Goal: Book appointment/travel/reservation

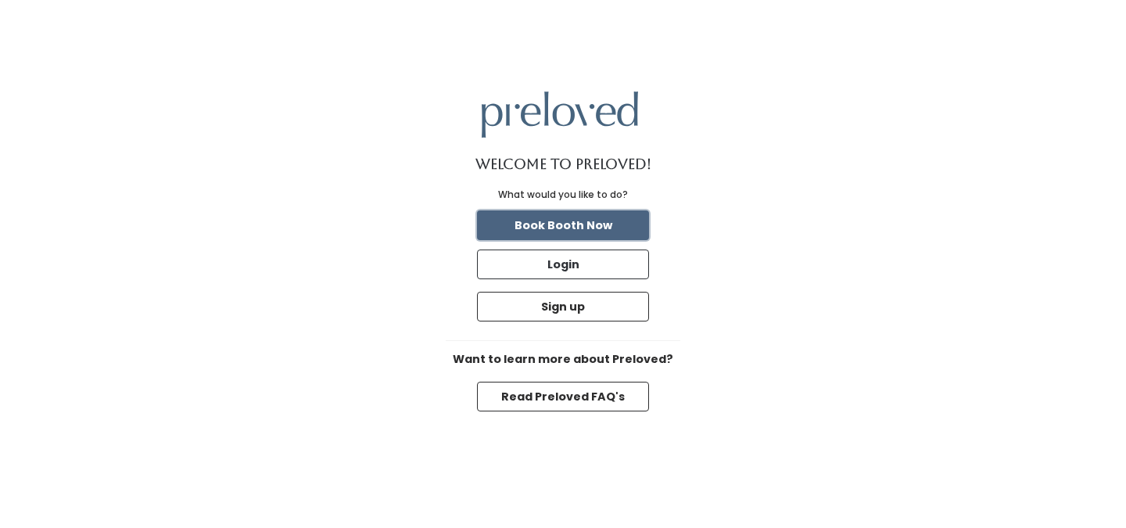
click at [515, 218] on button "Book Booth Now" at bounding box center [563, 225] width 172 height 30
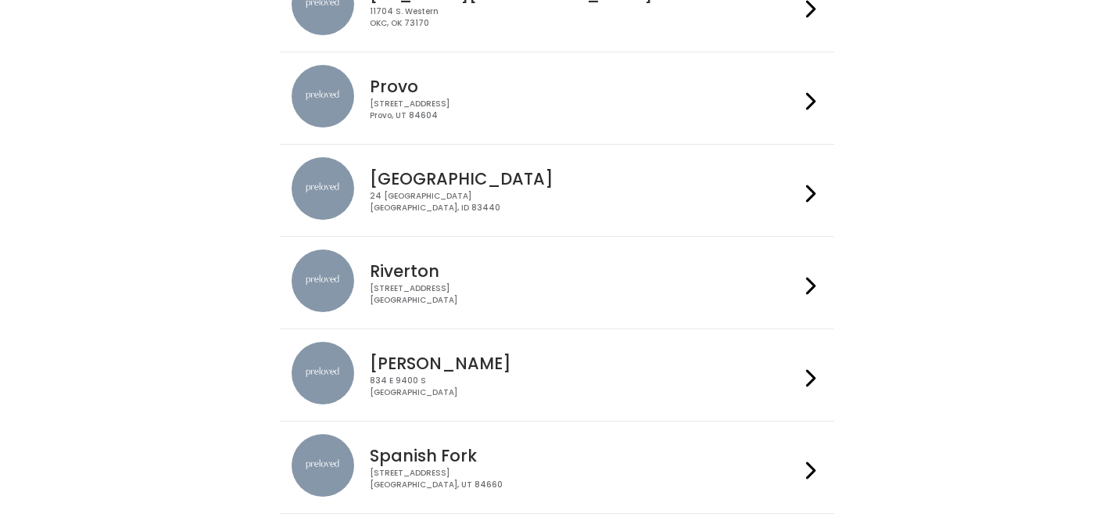
scroll to position [477, 0]
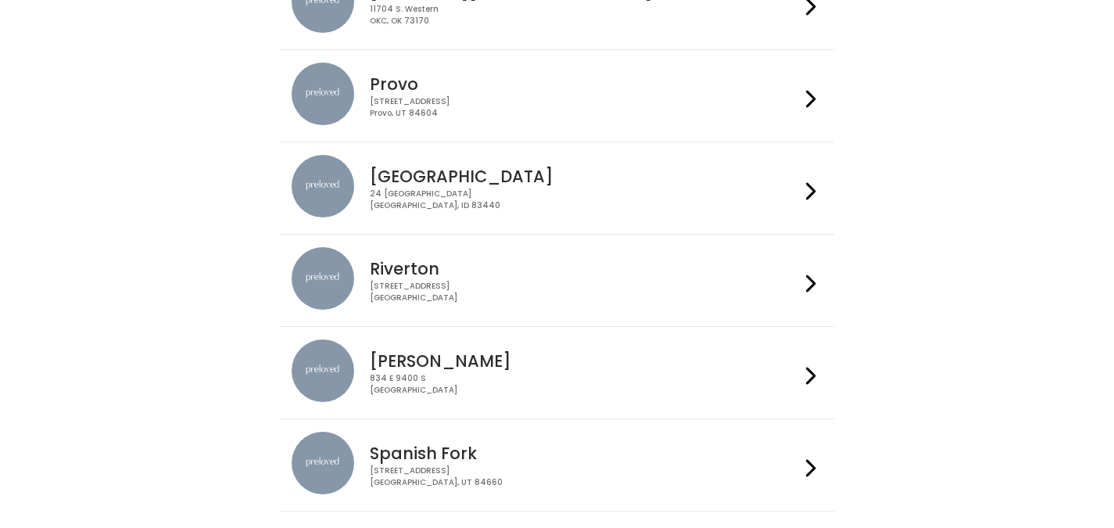
click at [639, 177] on h4 "Rexburg" at bounding box center [585, 176] width 430 height 18
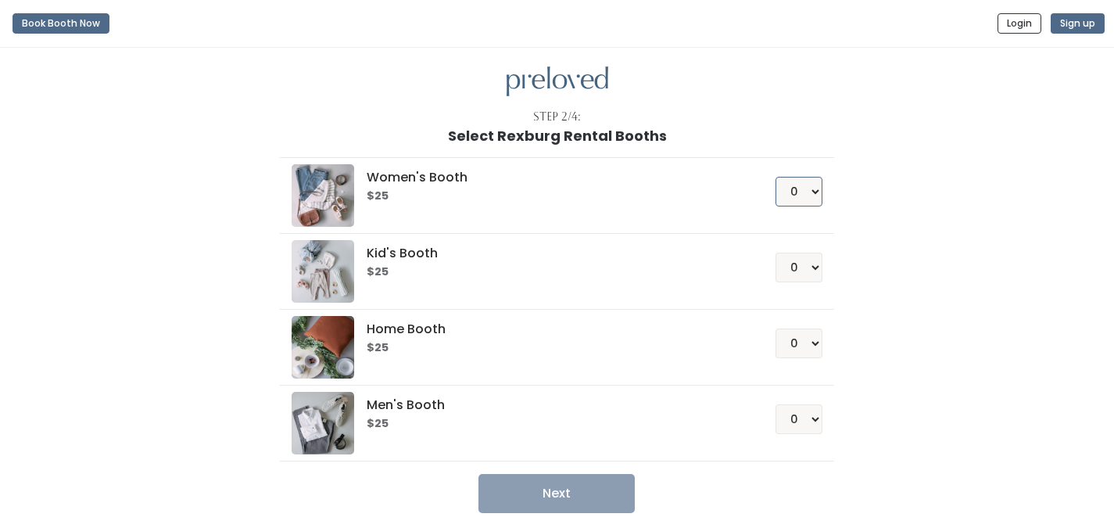
click at [810, 188] on select "0 1 2 3 4" at bounding box center [798, 192] width 47 height 30
select select "1"
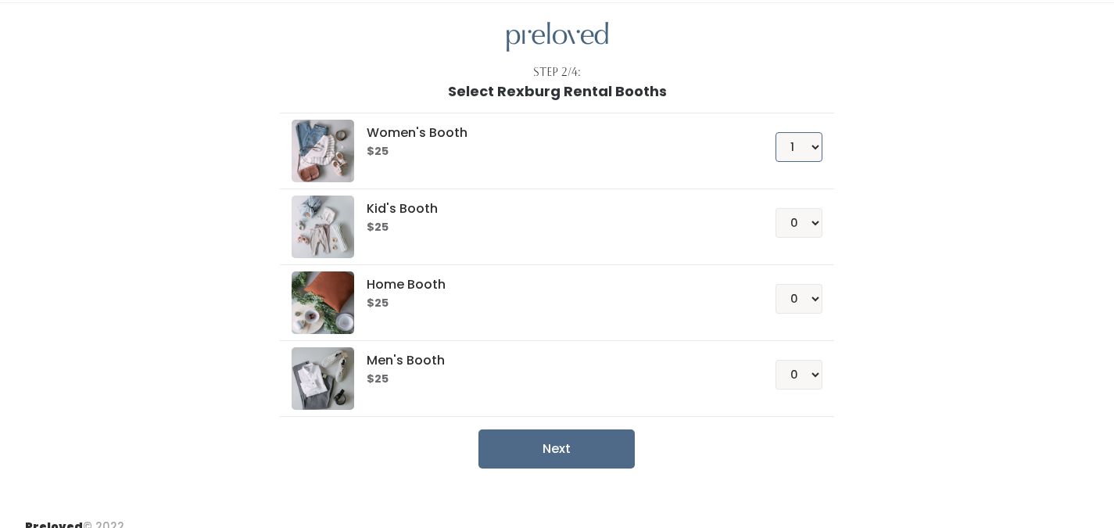
scroll to position [64, 0]
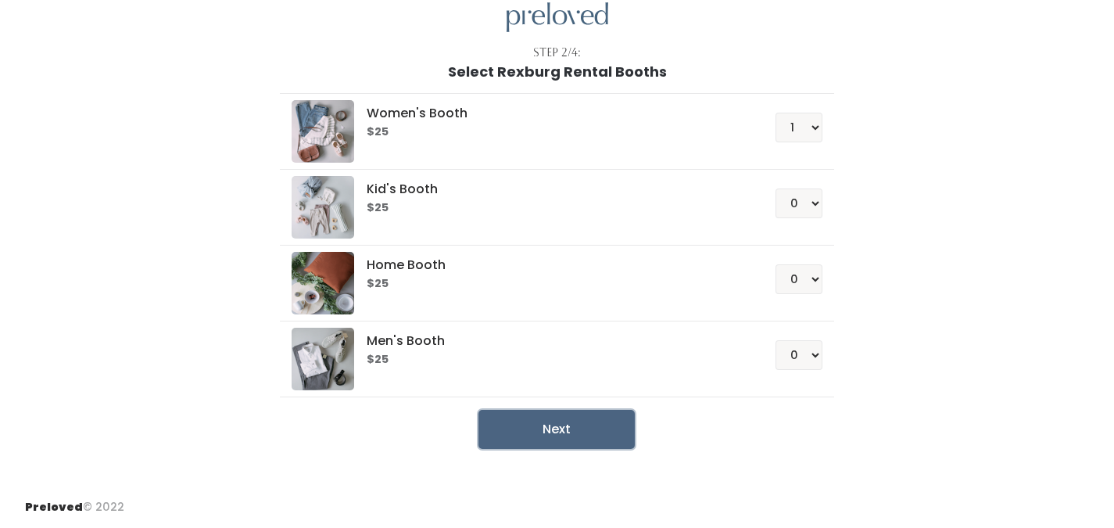
click at [561, 416] on button "Next" at bounding box center [556, 429] width 156 height 39
click at [549, 444] on button "Next" at bounding box center [556, 429] width 156 height 39
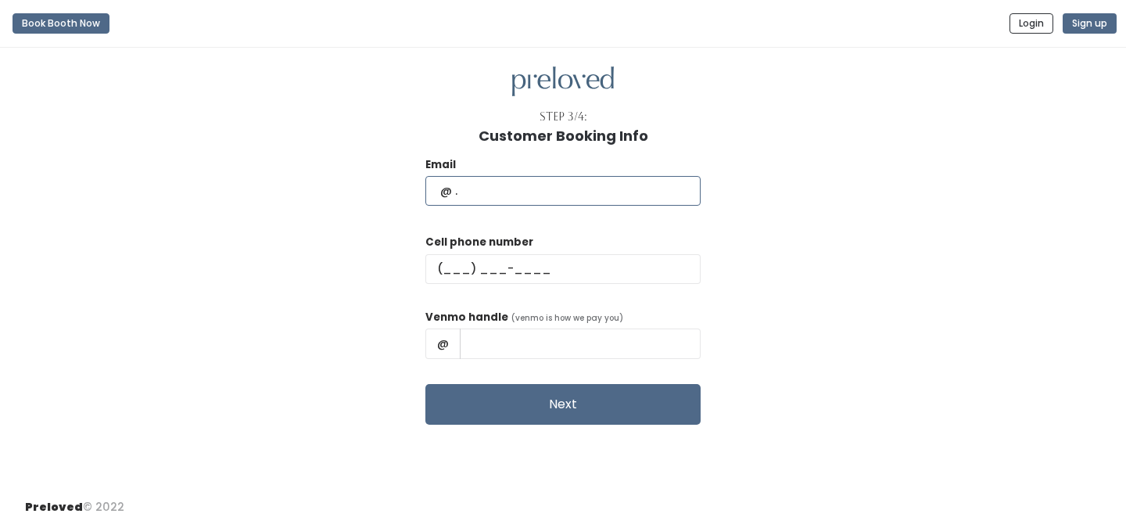
click at [512, 191] on input "text" at bounding box center [562, 191] width 275 height 30
type input "hallee.conger@gmail.com"
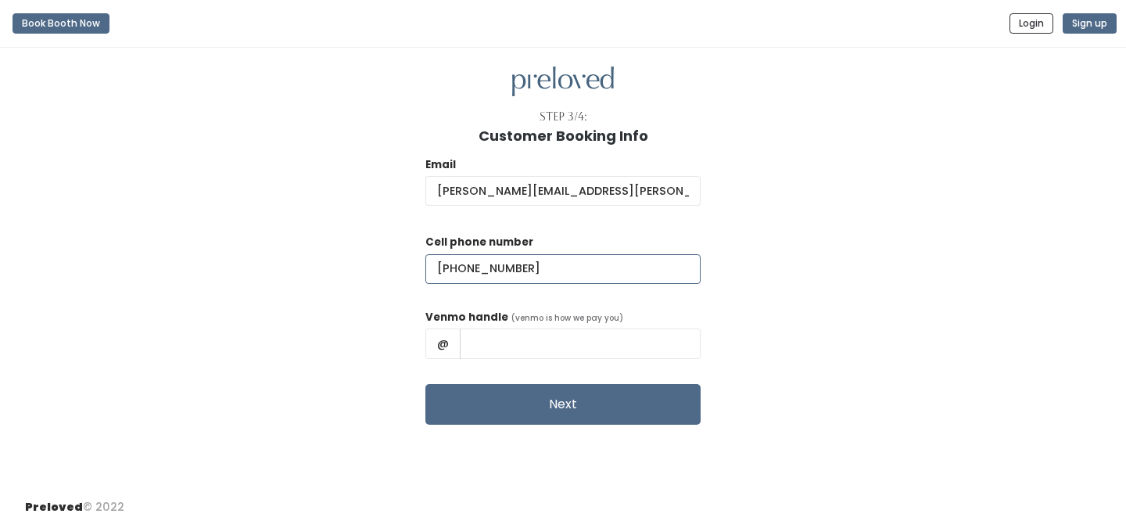
type input "(435) 764-6756"
click at [549, 333] on input "text" at bounding box center [580, 343] width 241 height 30
type input "Hallee-Cordtz"
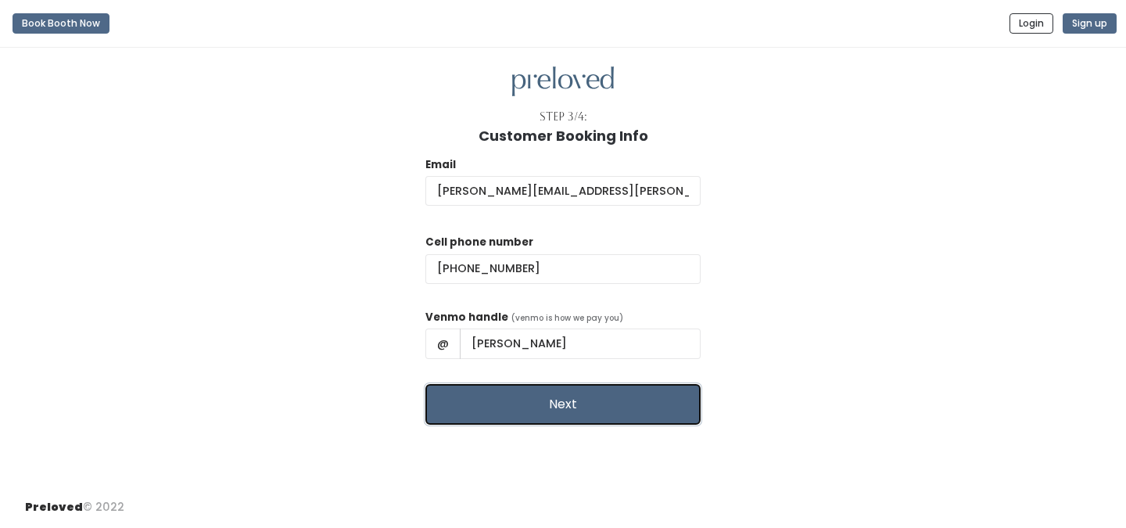
click at [557, 403] on button "Next" at bounding box center [562, 404] width 275 height 41
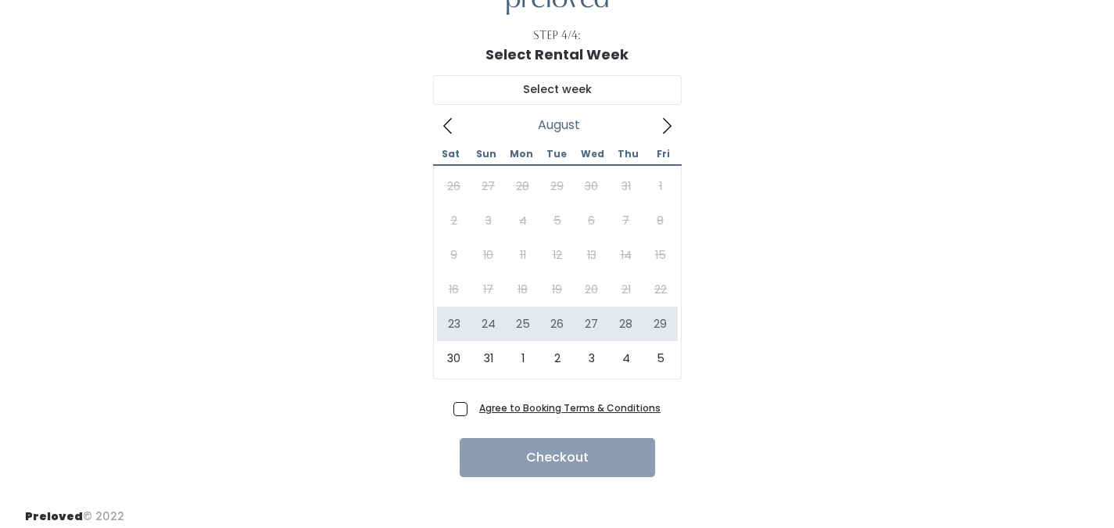
scroll to position [91, 0]
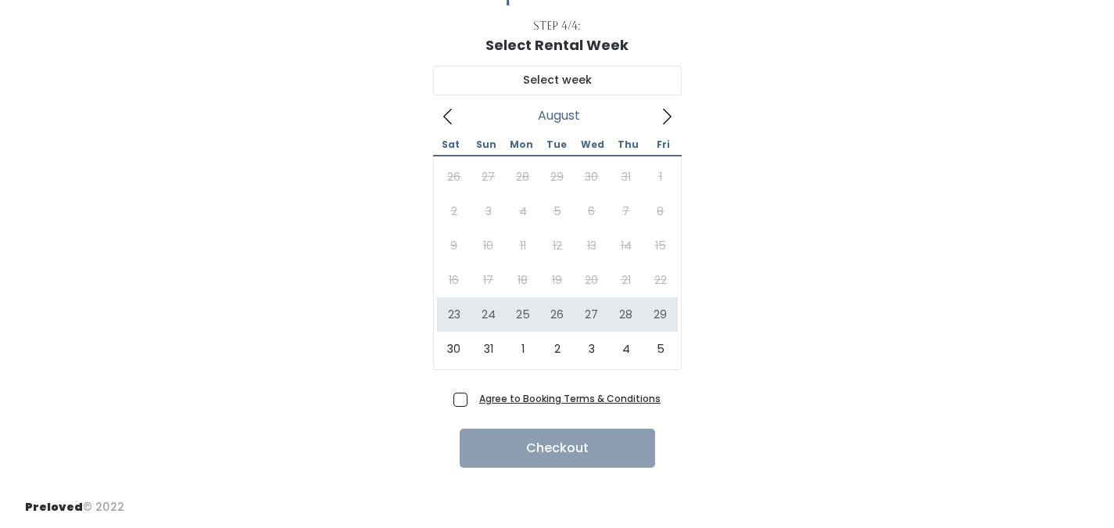
click at [473, 395] on span "Agree to Booking Terms & Conditions" at bounding box center [567, 398] width 188 height 16
click at [473, 395] on input "Agree to Booking Terms & Conditions" at bounding box center [478, 395] width 10 height 10
checkbox input "true"
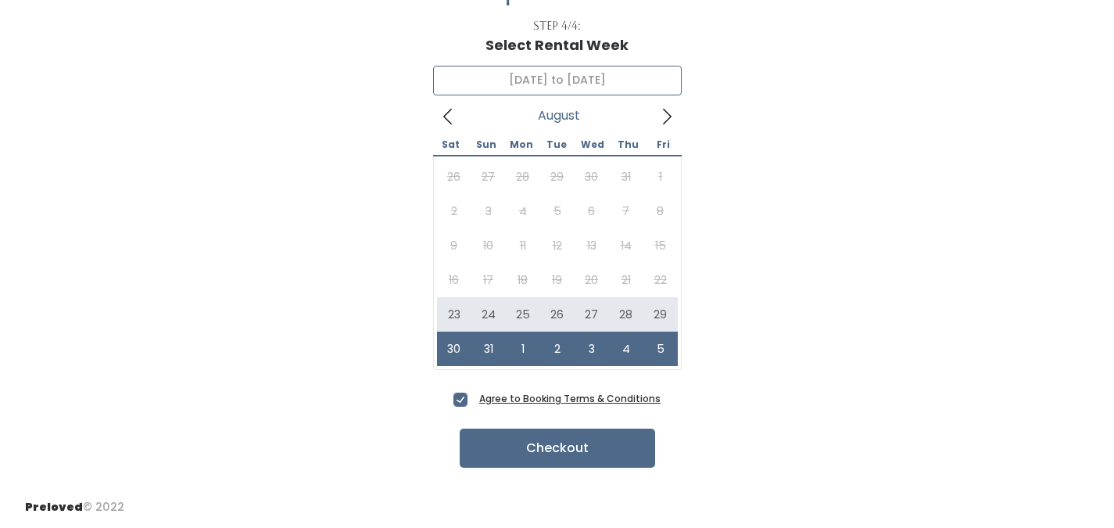
type input "August 23 to August 29"
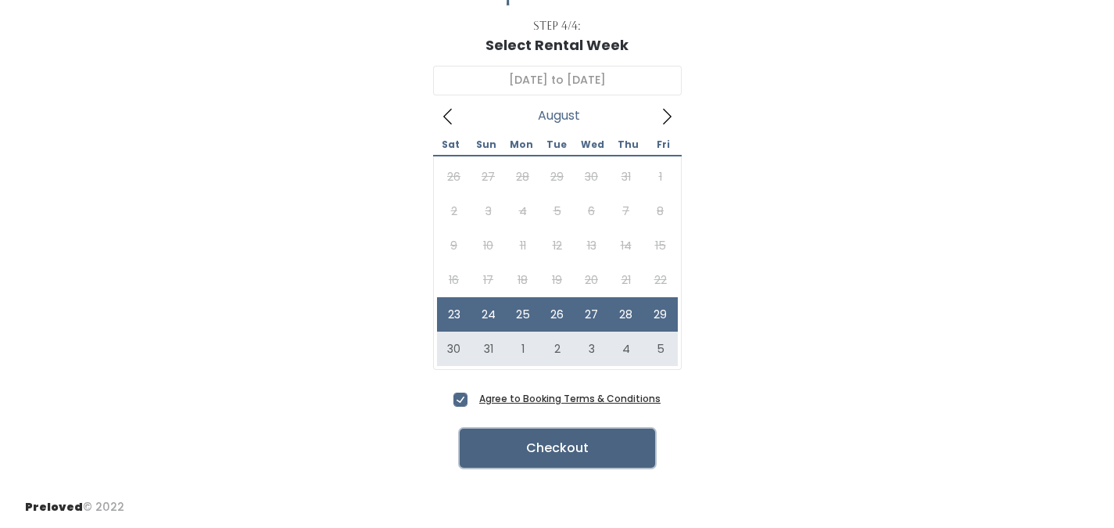
click at [569, 451] on button "Checkout" at bounding box center [557, 447] width 195 height 39
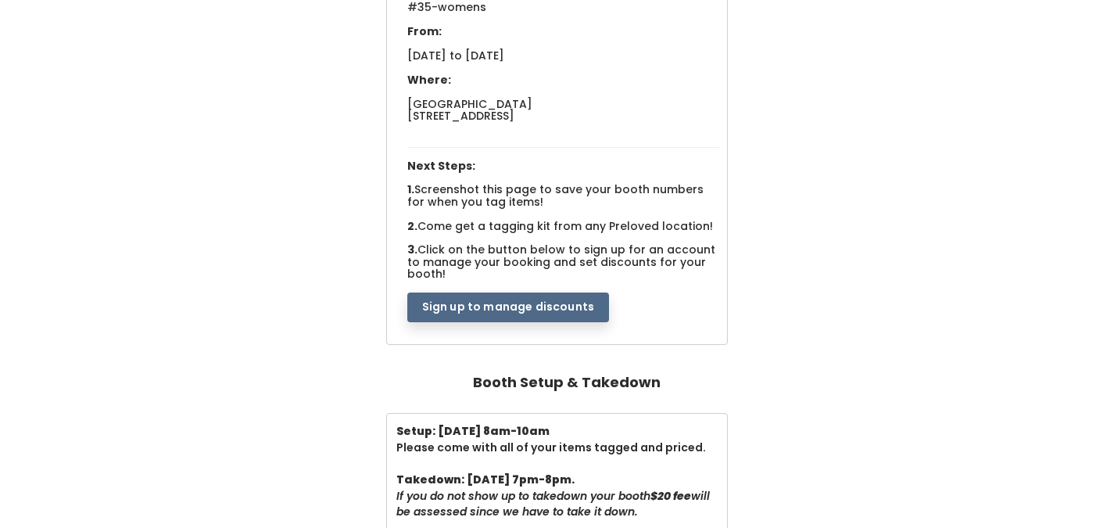
scroll to position [233, 0]
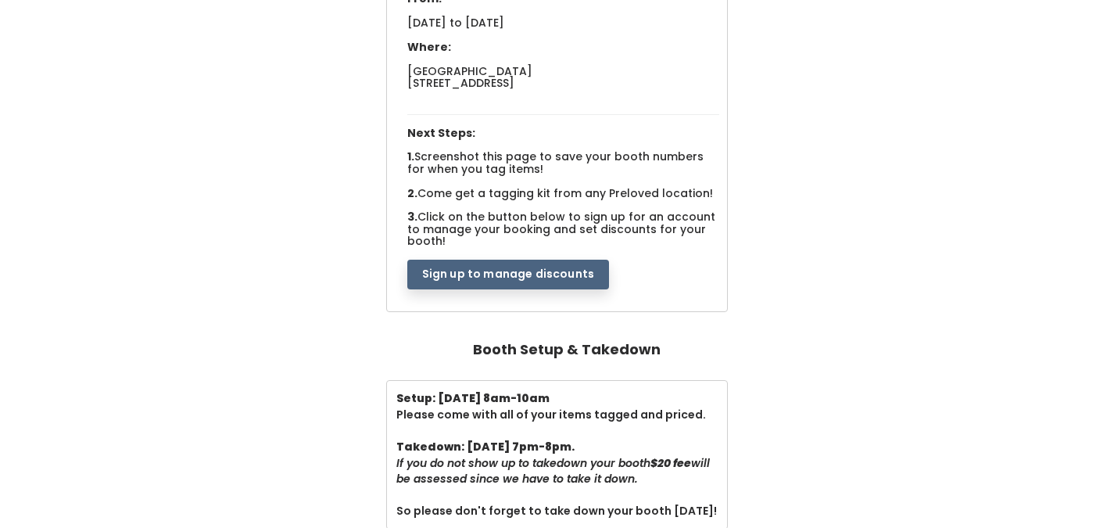
click at [502, 263] on button "Sign up to manage discounts" at bounding box center [508, 274] width 202 height 30
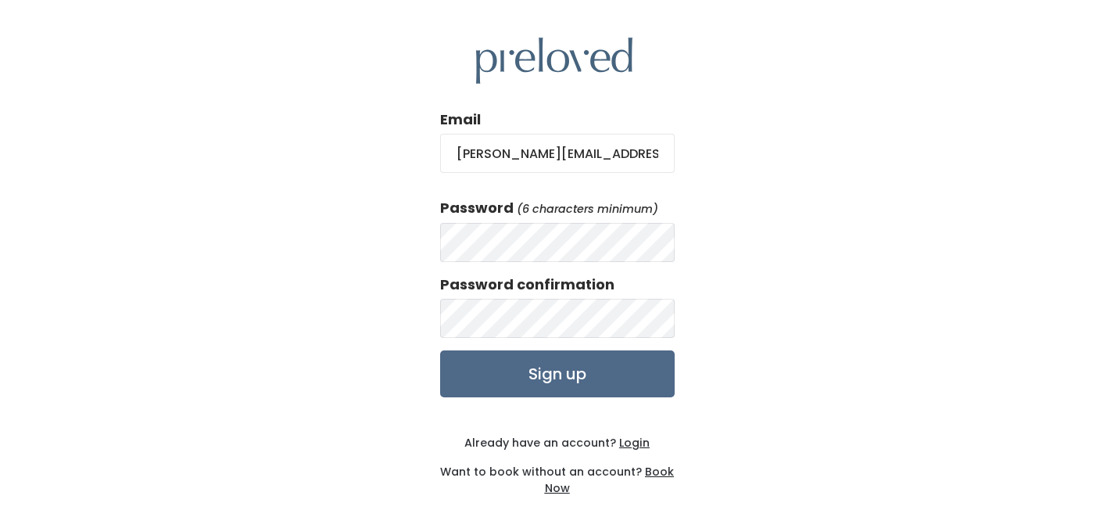
type input "[PERSON_NAME][EMAIL_ADDRESS][PERSON_NAME][DOMAIN_NAME]"
click at [440, 350] on input "Sign up" at bounding box center [557, 373] width 234 height 47
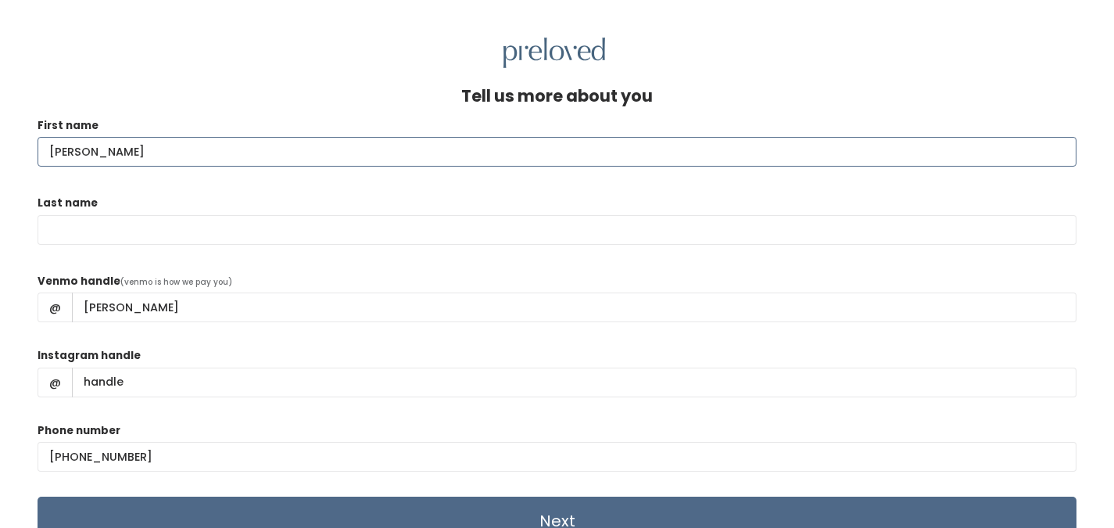
type input "[PERSON_NAME]"
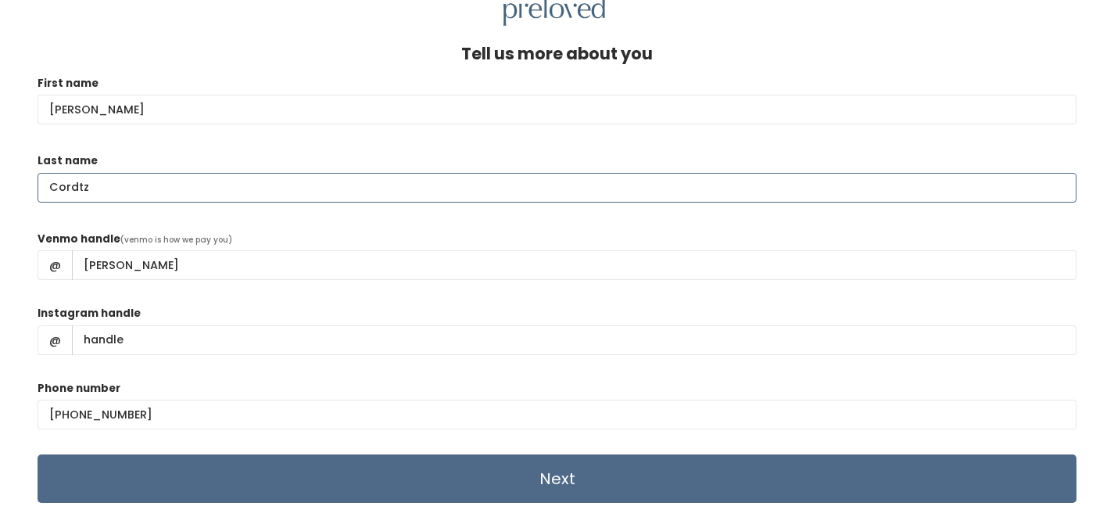
scroll to position [68, 0]
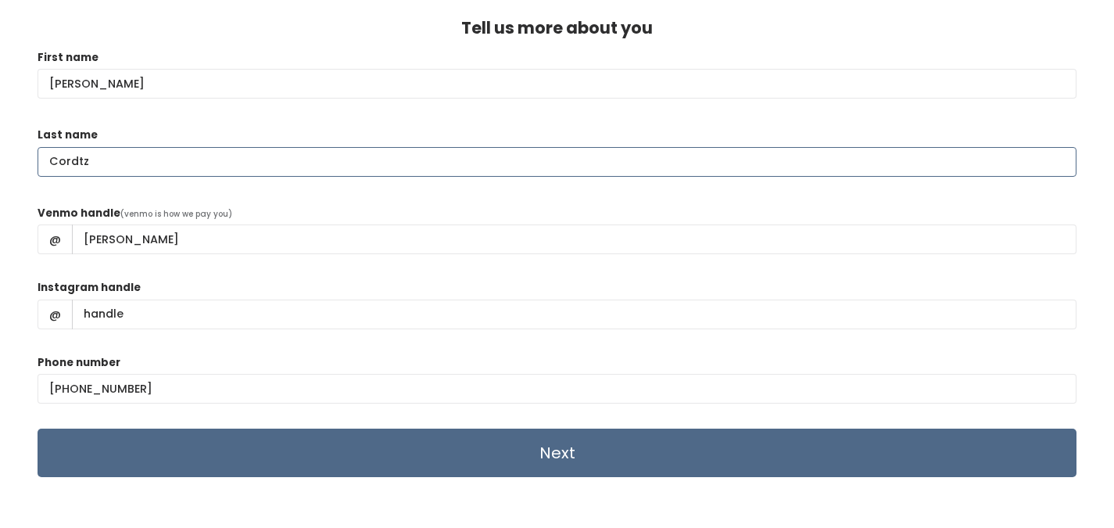
type input "Cordtz"
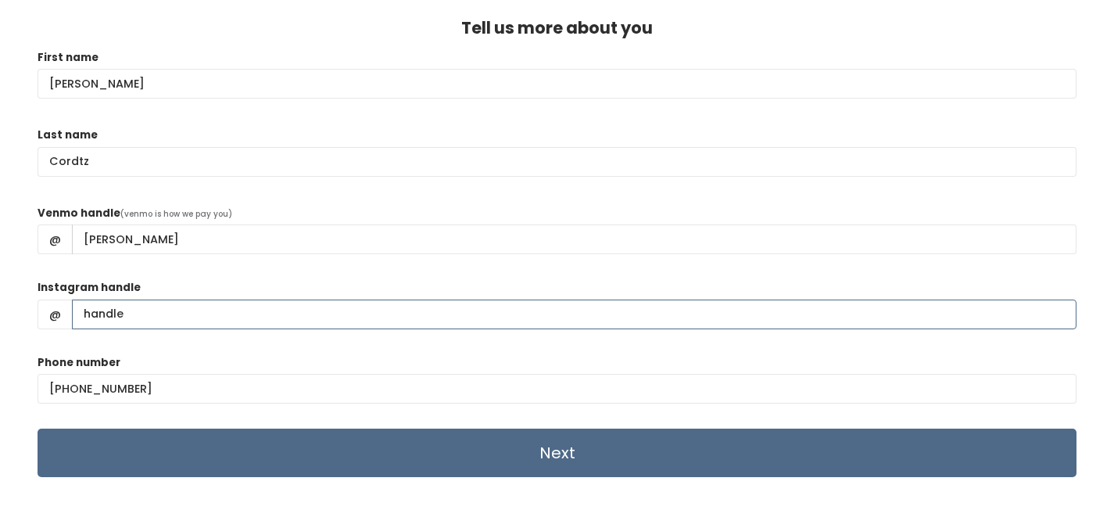
click at [160, 320] on input "Instagram handle" at bounding box center [574, 314] width 1004 height 30
type input "hallee_cordtz"
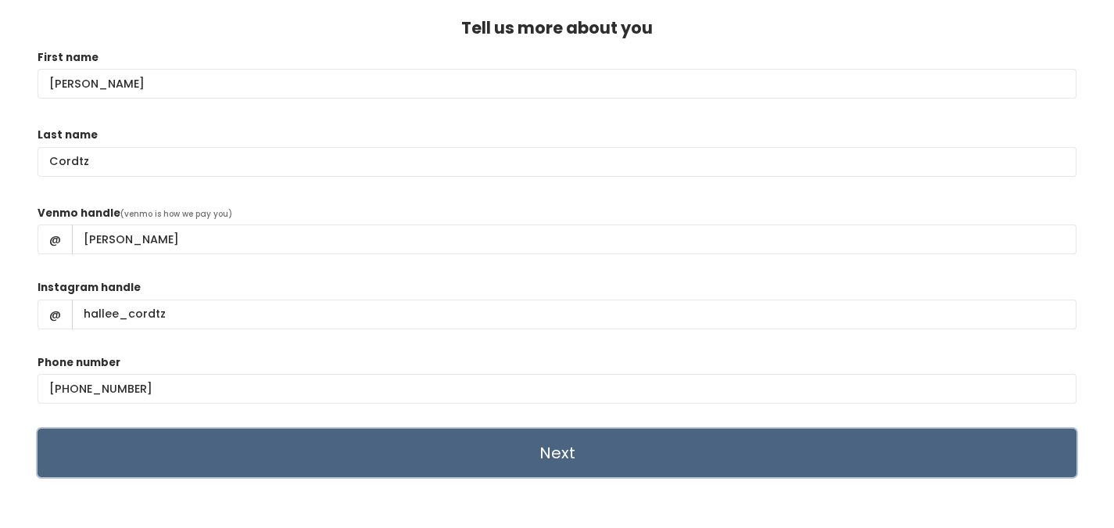
click at [233, 446] on input "Next" at bounding box center [557, 452] width 1039 height 48
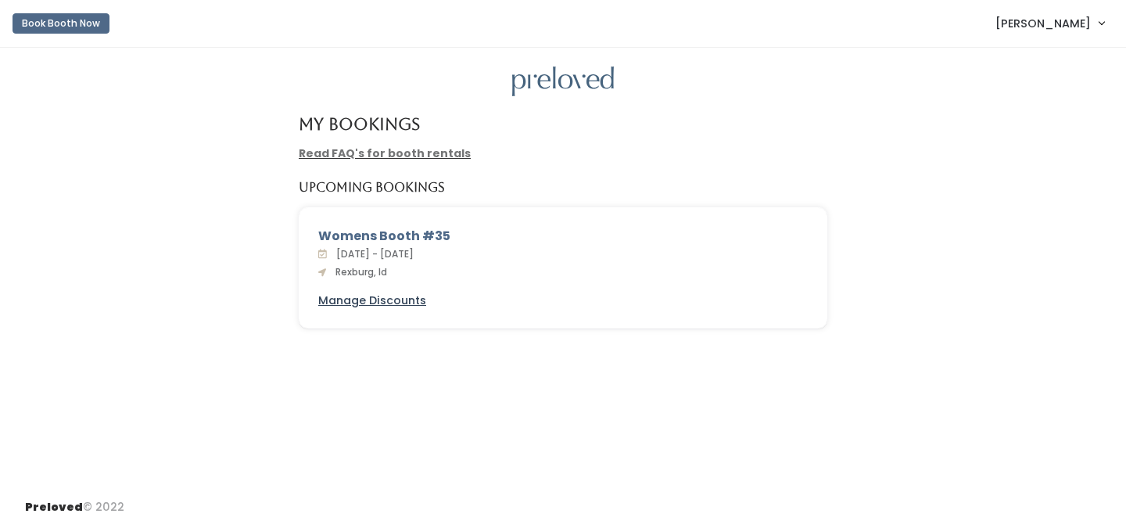
click at [385, 301] on u "Manage Discounts" at bounding box center [372, 300] width 108 height 16
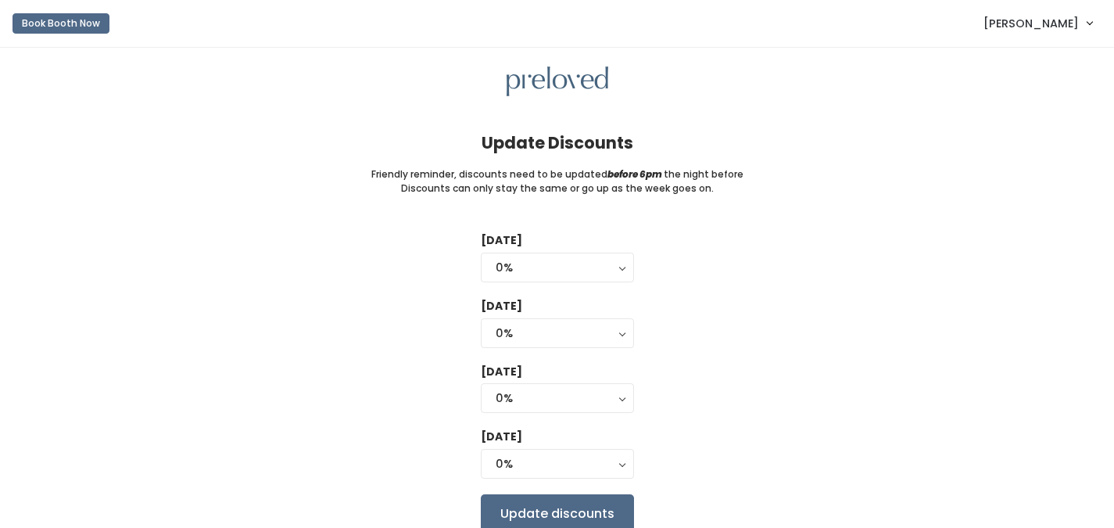
click at [1019, 32] on span "[PERSON_NAME]" at bounding box center [1030, 23] width 95 height 17
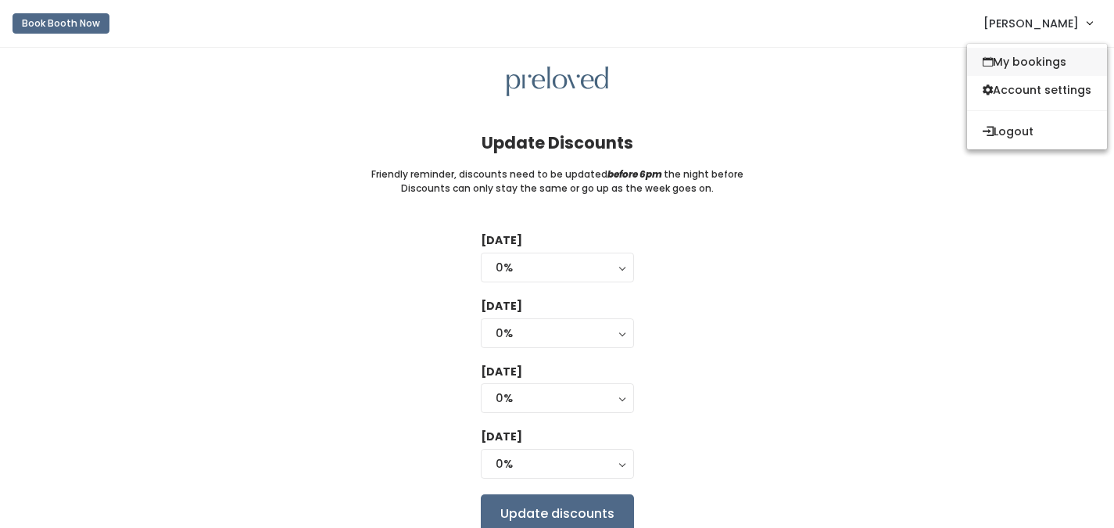
click at [1018, 50] on link "My bookings" at bounding box center [1037, 62] width 140 height 28
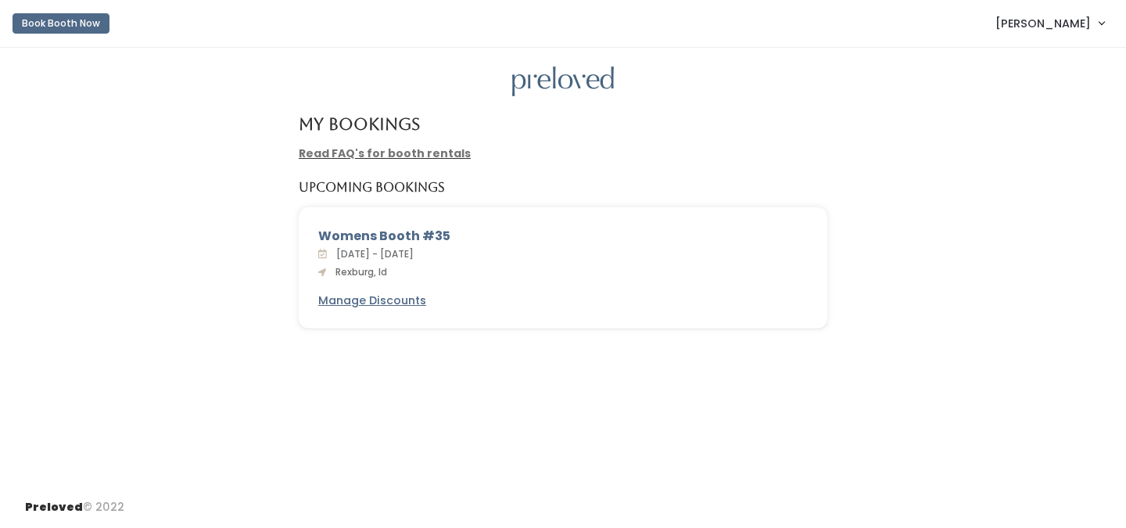
click at [445, 154] on link "Read FAQ's for booth rentals" at bounding box center [385, 153] width 172 height 16
